Goal: Navigation & Orientation: Go to known website

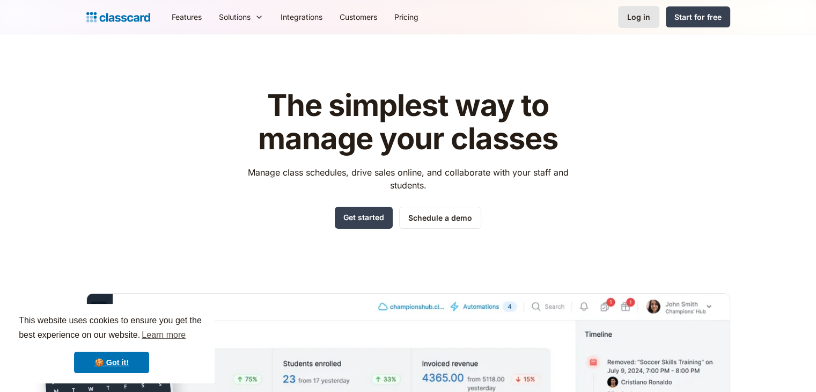
click at [634, 13] on div "Log in" at bounding box center [638, 16] width 23 height 11
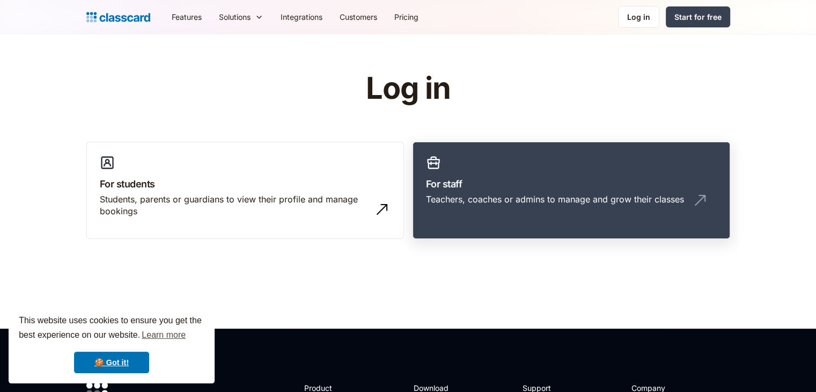
click at [468, 192] on link "For staff Teachers, coaches or admins to manage and grow their classes" at bounding box center [572, 191] width 318 height 98
